Goal: Task Accomplishment & Management: Complete application form

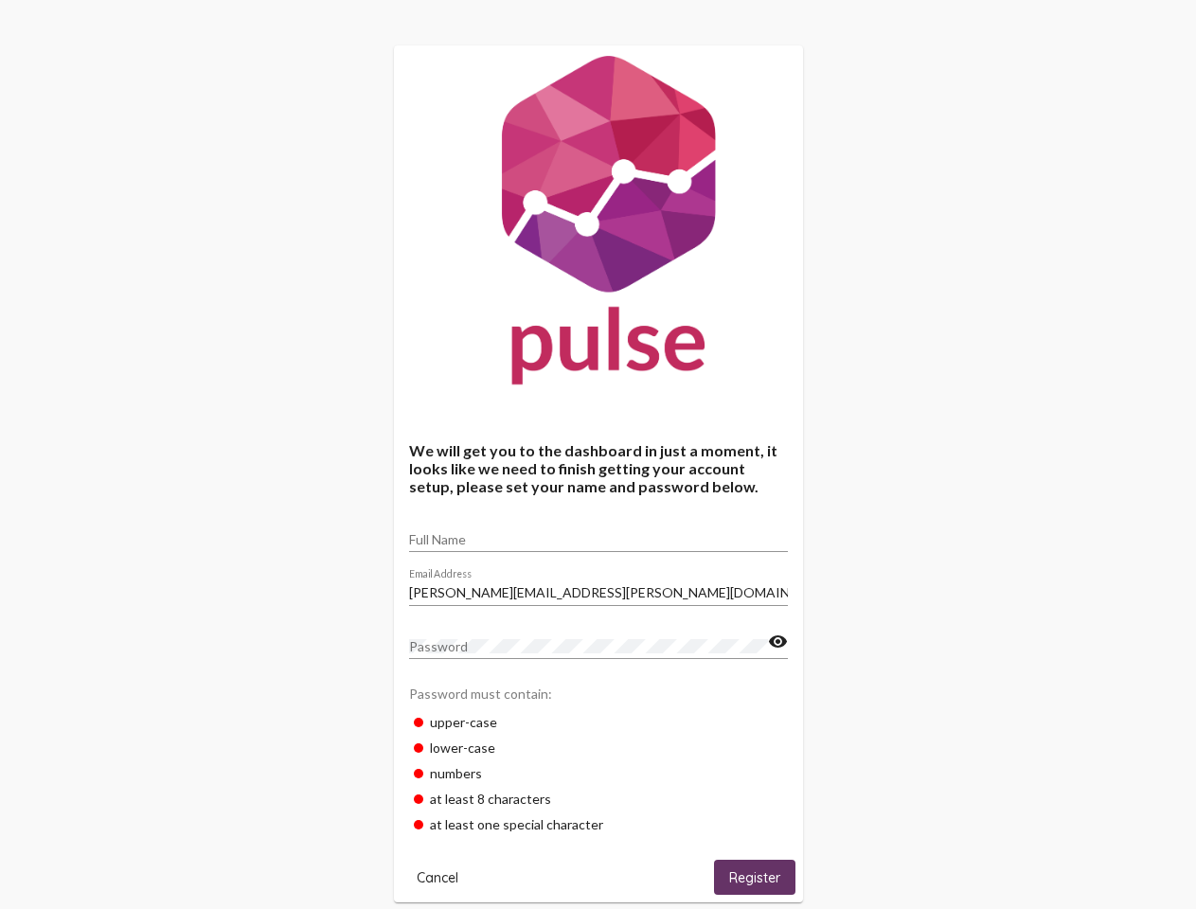
click at [599, 533] on input "Full Name" at bounding box center [598, 539] width 379 height 15
click at [599, 587] on input "[PERSON_NAME][EMAIL_ADDRESS][PERSON_NAME][DOMAIN_NAME]" at bounding box center [598, 592] width 379 height 15
click at [778, 642] on mat-icon "visibility" at bounding box center [778, 642] width 20 height 23
click at [438, 877] on span "Cancel" at bounding box center [438, 877] width 42 height 17
click at [755, 877] on span "Register" at bounding box center [754, 877] width 51 height 17
